Goal: Task Accomplishment & Management: Use online tool/utility

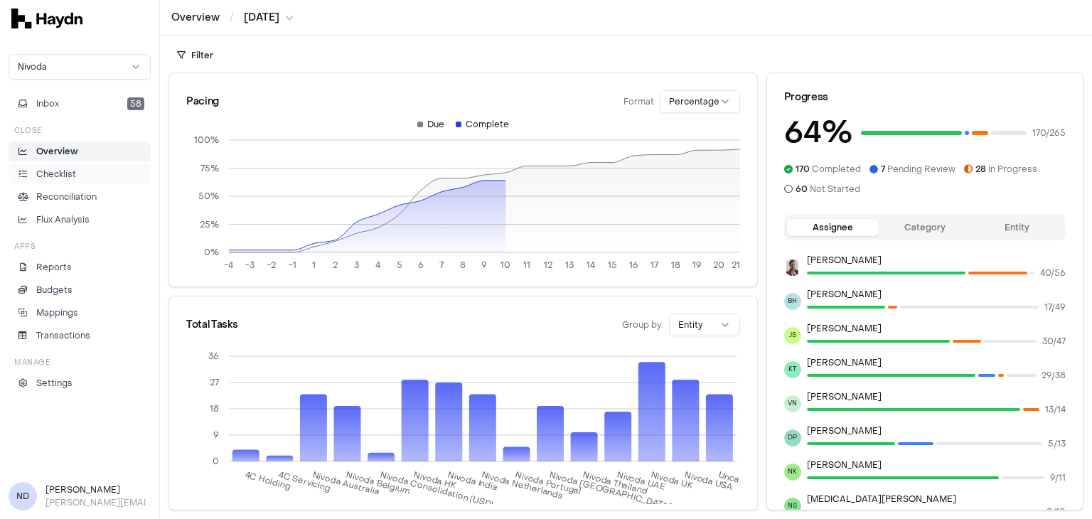
click at [74, 171] on p "Checklist" at bounding box center [56, 174] width 40 height 13
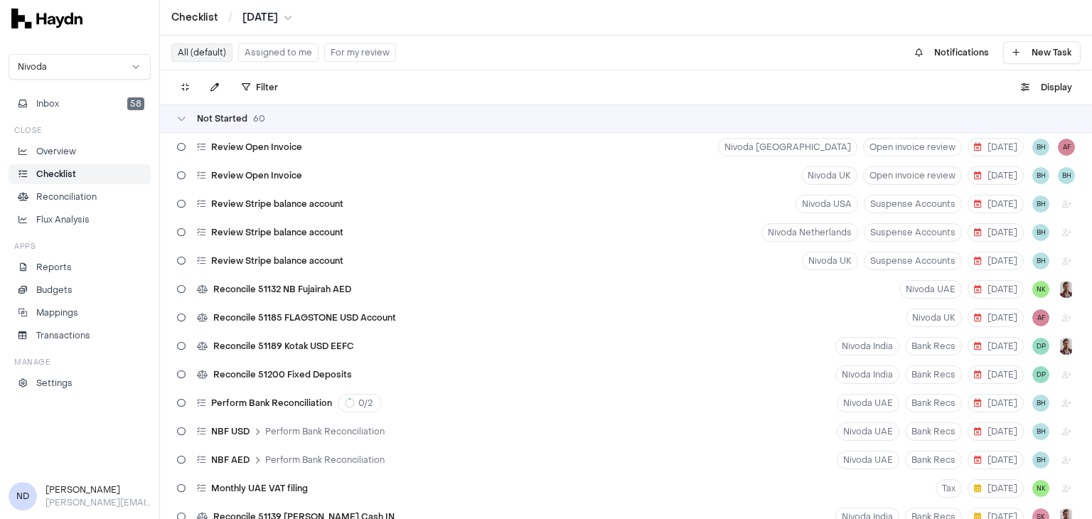
click at [350, 56] on button "For my review" at bounding box center [360, 52] width 72 height 18
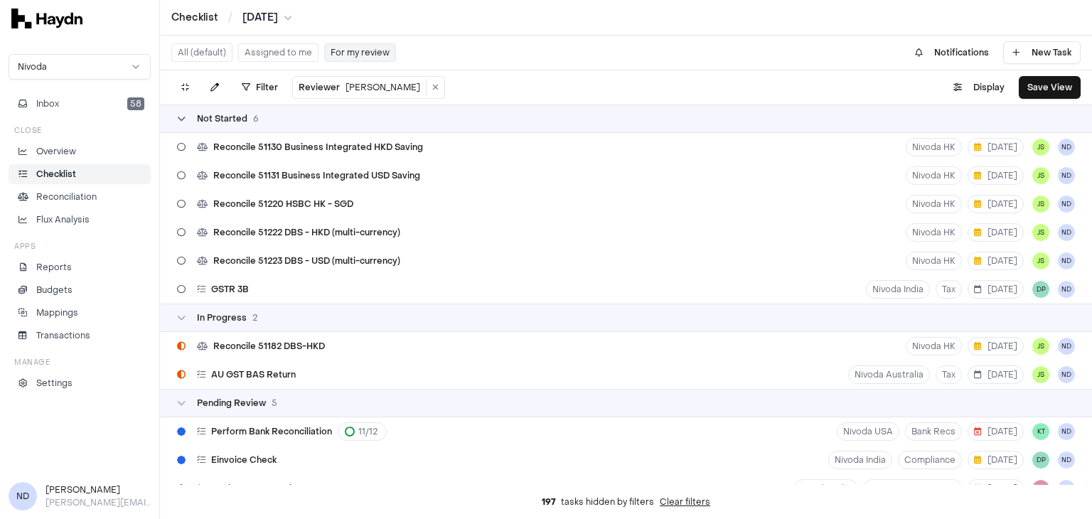
click at [186, 122] on div "Not Started 6" at bounding box center [218, 118] width 82 height 11
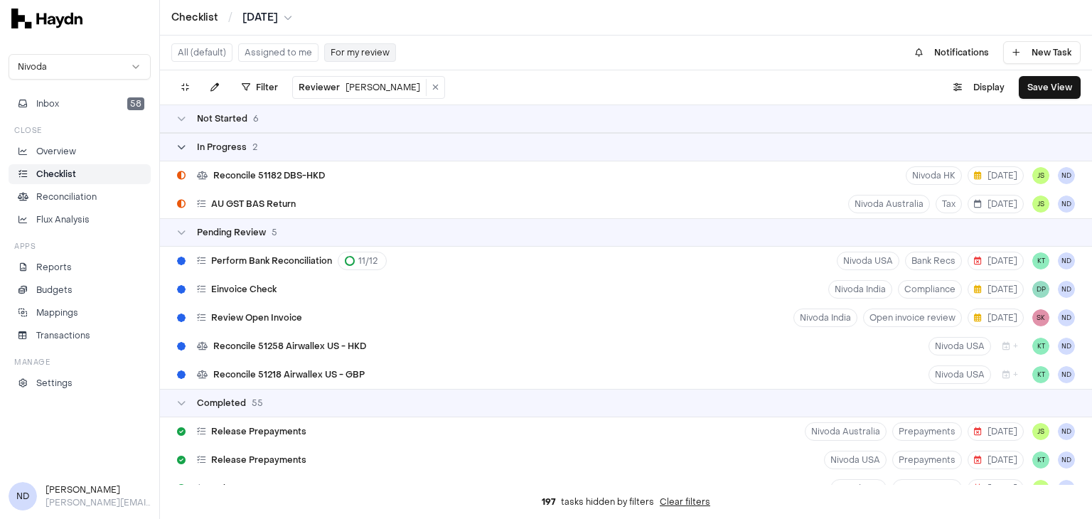
click at [187, 146] on div "In Progress 2" at bounding box center [217, 147] width 80 height 11
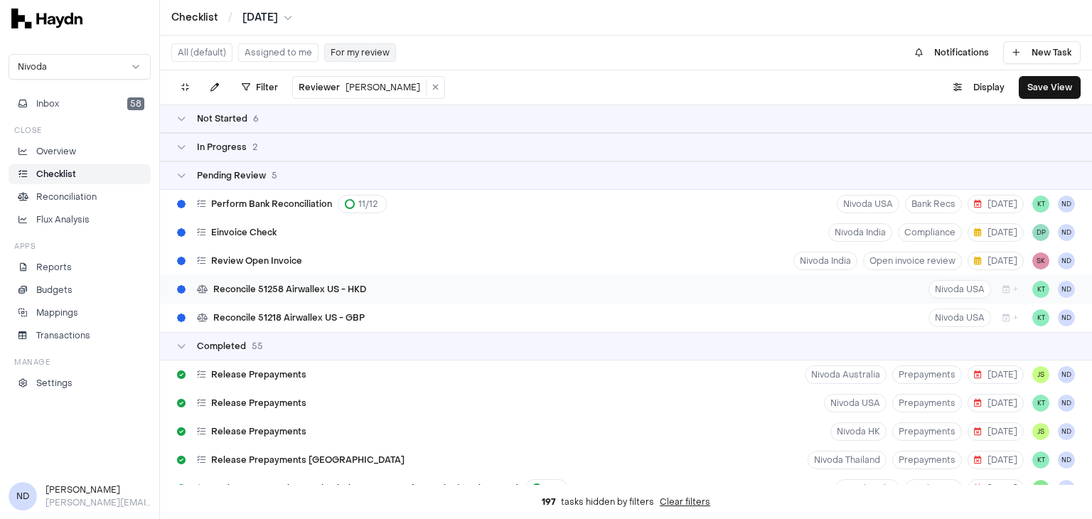
click at [274, 277] on div "Reconcile 51258 Airwallex US - HKD" at bounding box center [271, 289] width 201 height 27
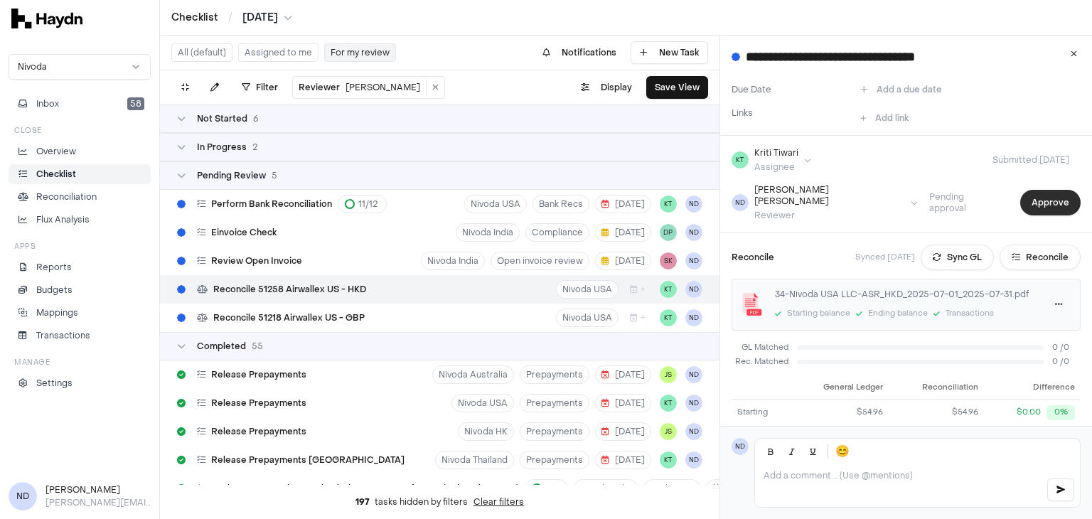
click at [1030, 194] on button "Approve" at bounding box center [1050, 203] width 60 height 26
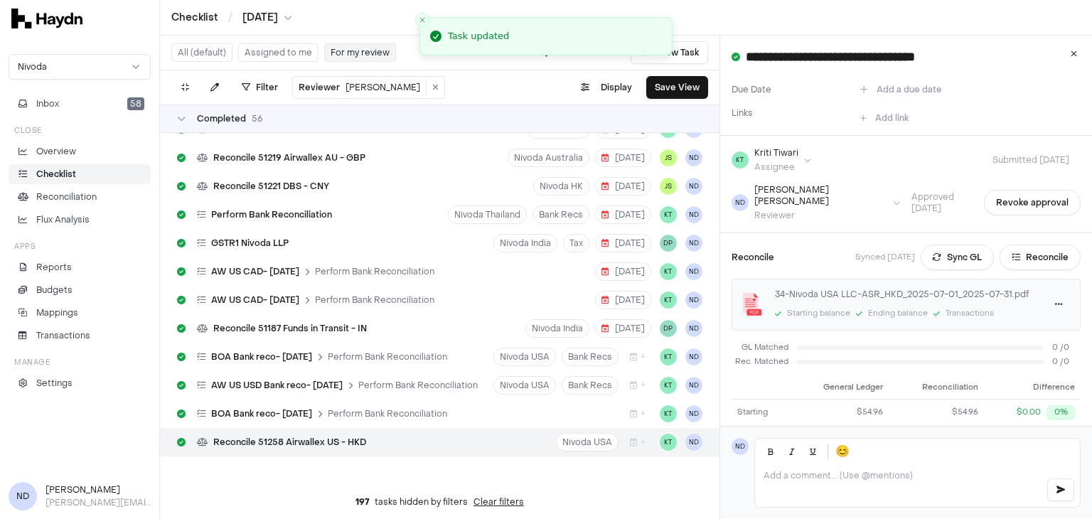
scroll to position [1479, 0]
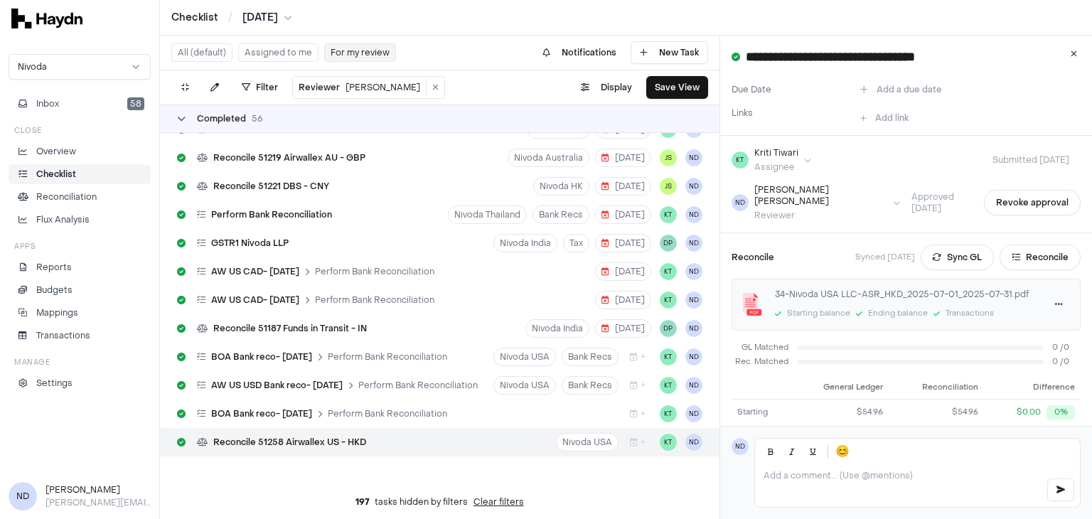
click at [178, 116] on icon at bounding box center [181, 118] width 9 height 9
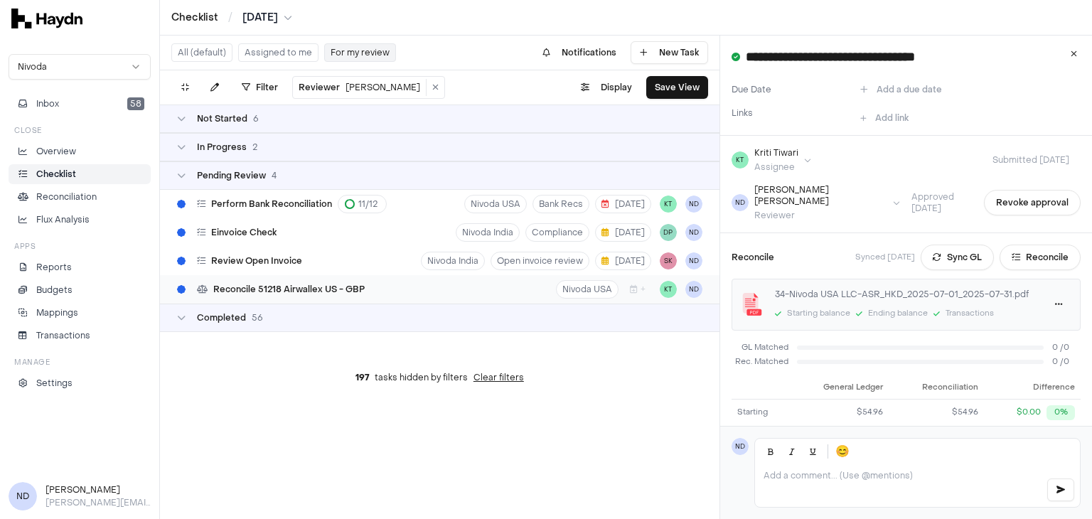
click at [310, 301] on div "Reconcile 51218 Airwallex US - GBP" at bounding box center [270, 289] width 199 height 27
click at [1043, 193] on button "Approve" at bounding box center [1050, 203] width 60 height 26
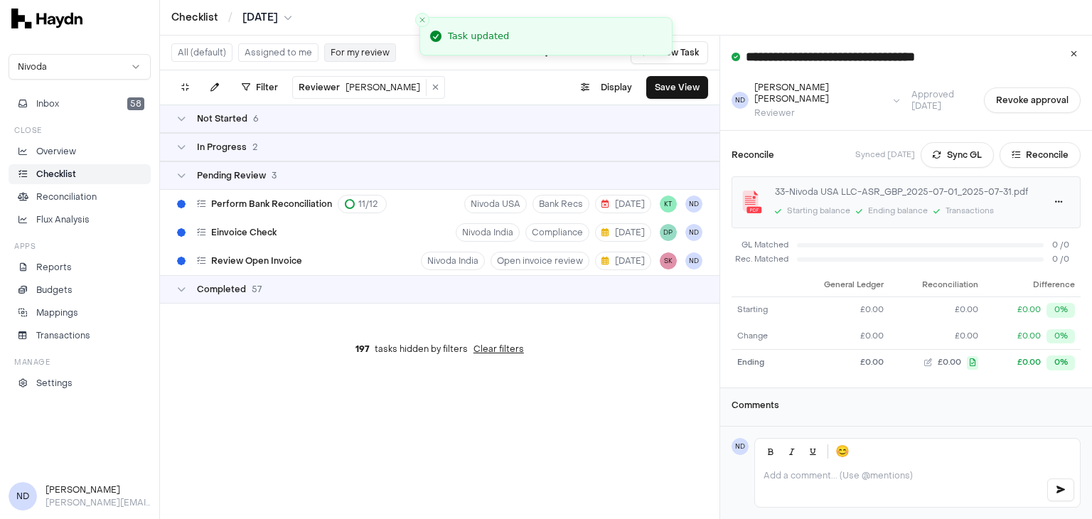
scroll to position [108, 0]
